Goal: Task Accomplishment & Management: Manage account settings

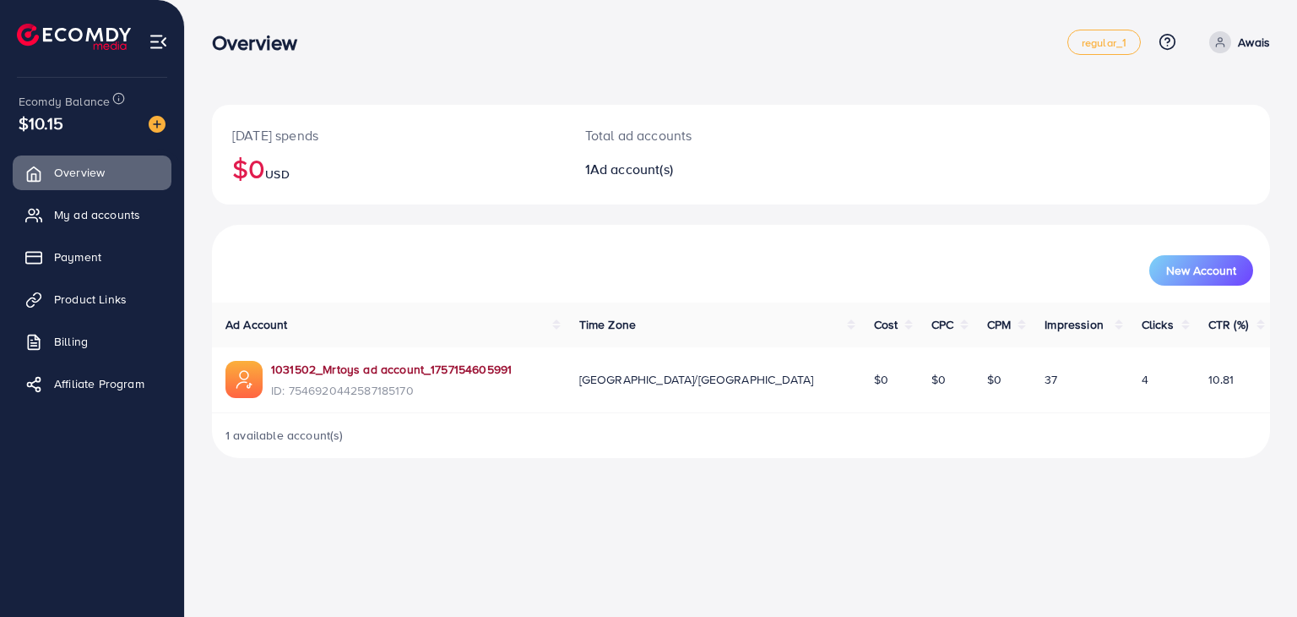
click at [431, 363] on link "1031502_Mrtoys ad account_1757154605991" at bounding box center [391, 369] width 241 height 17
click at [119, 210] on span "My ad accounts" at bounding box center [101, 214] width 86 height 17
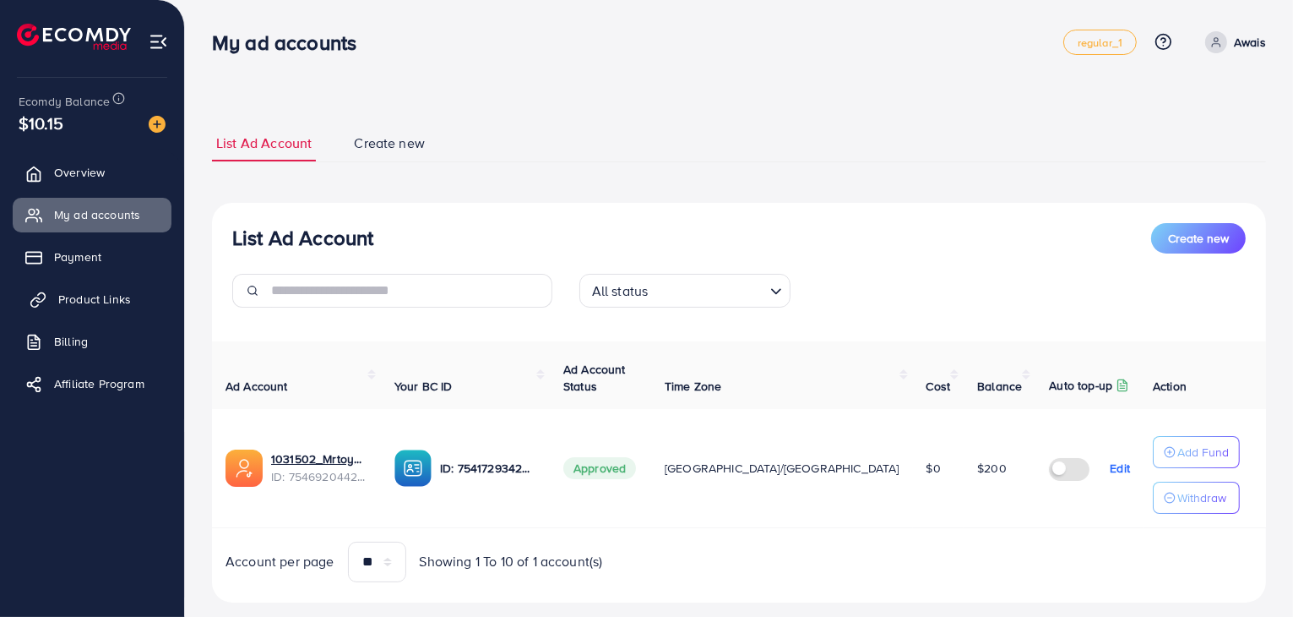
click at [131, 292] on link "Product Links" at bounding box center [92, 299] width 159 height 34
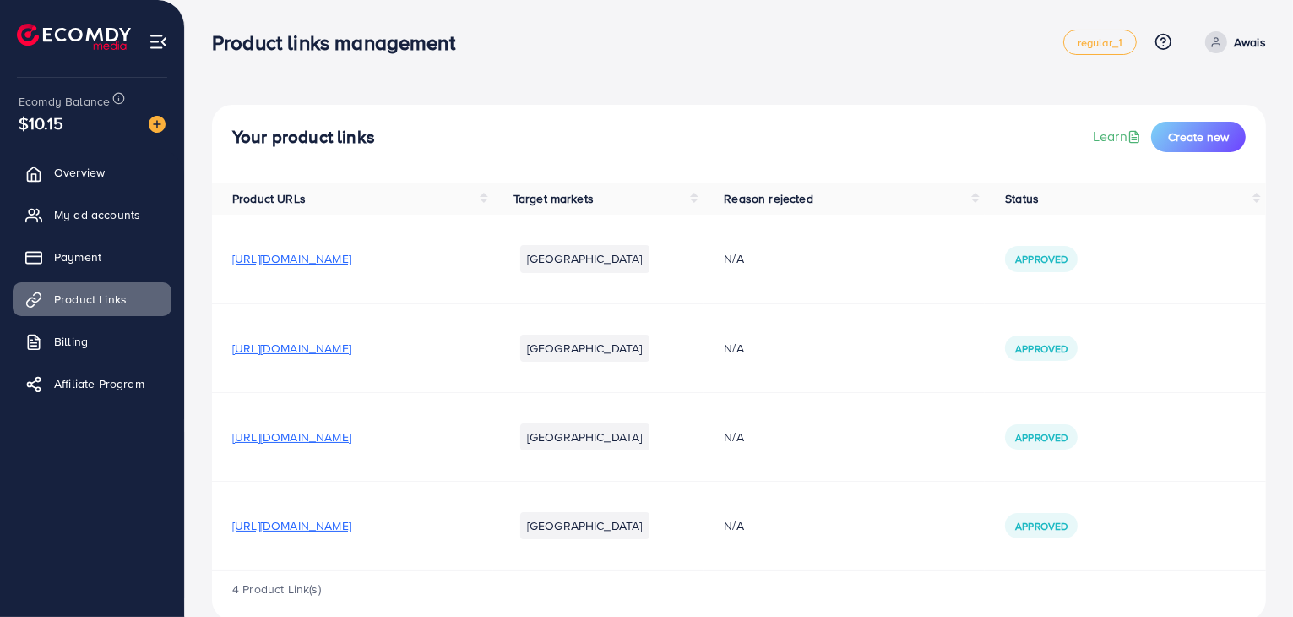
click at [351, 261] on span "[URL][DOMAIN_NAME]" at bounding box center [291, 258] width 119 height 17
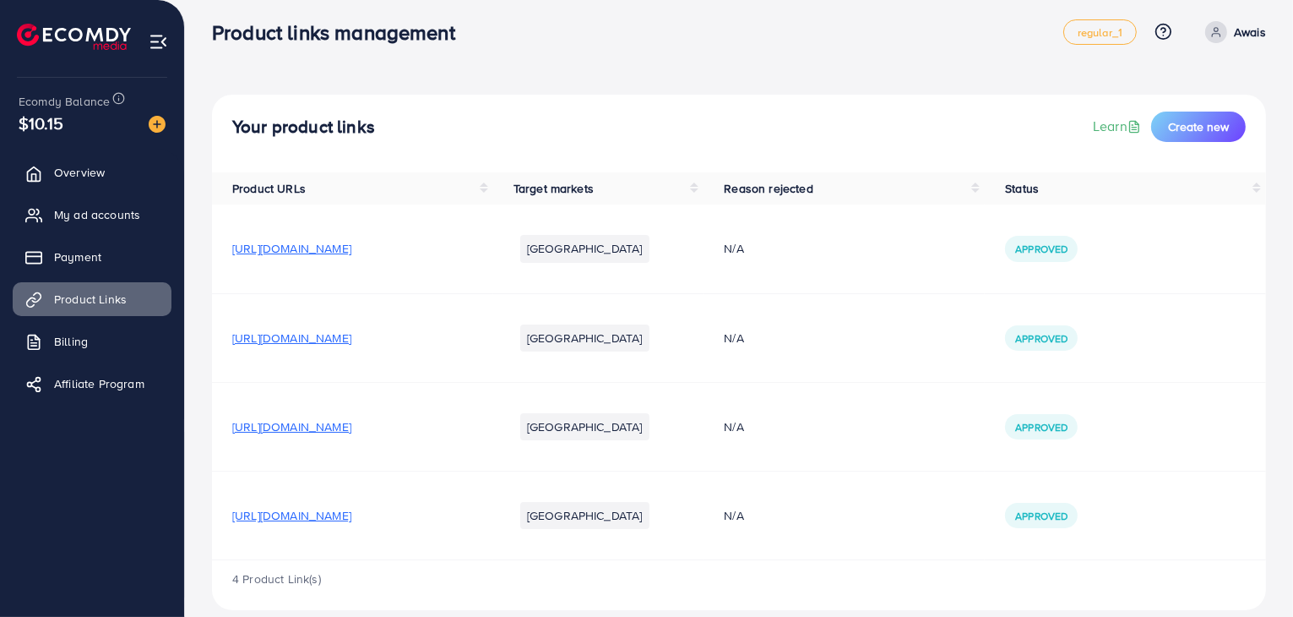
scroll to position [11, 0]
click at [351, 333] on span "[URL][DOMAIN_NAME]" at bounding box center [291, 337] width 119 height 17
